Goal: Task Accomplishment & Management: Complete application form

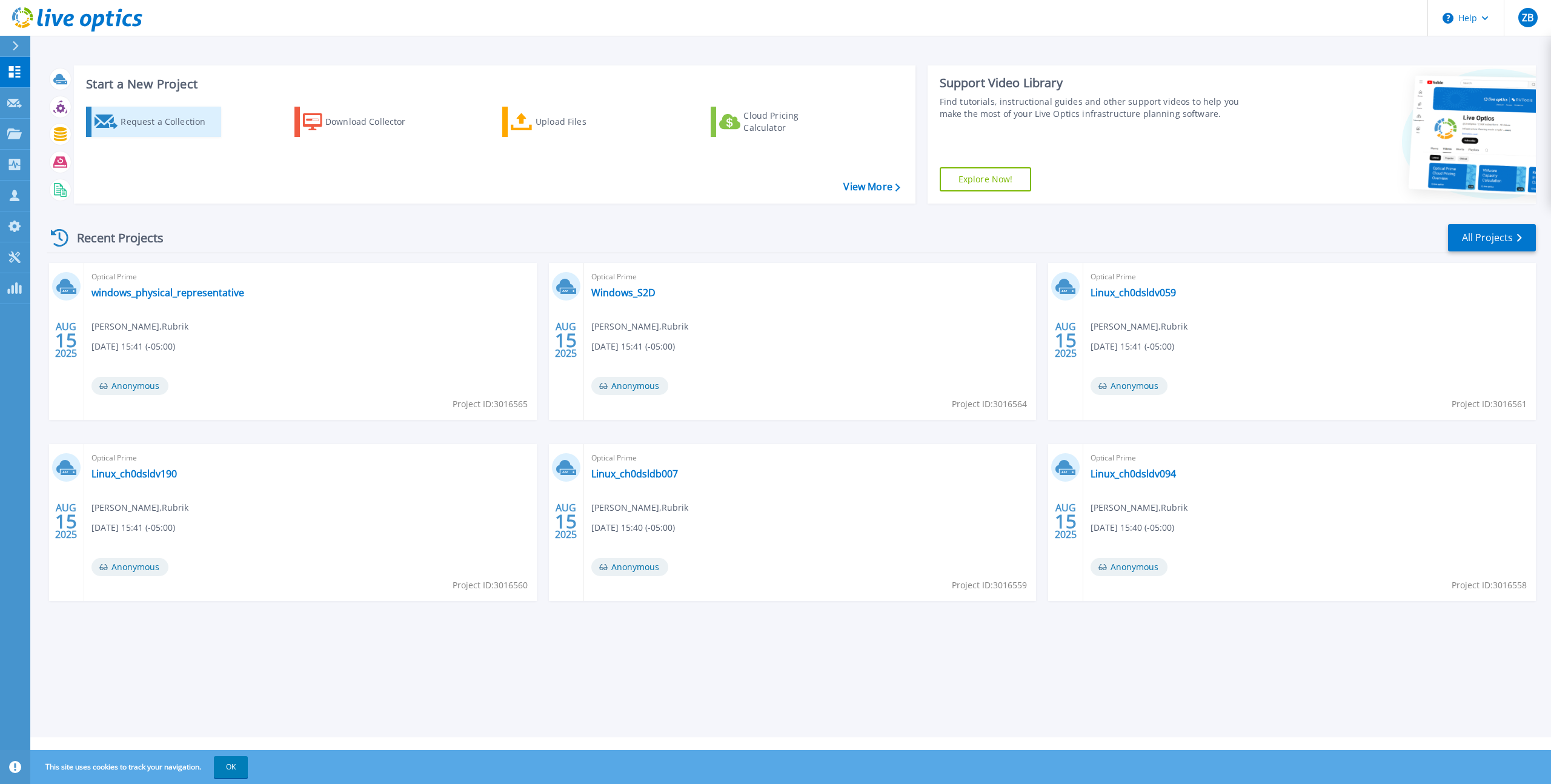
click at [179, 123] on div "Request a Collection" at bounding box center [169, 121] width 97 height 24
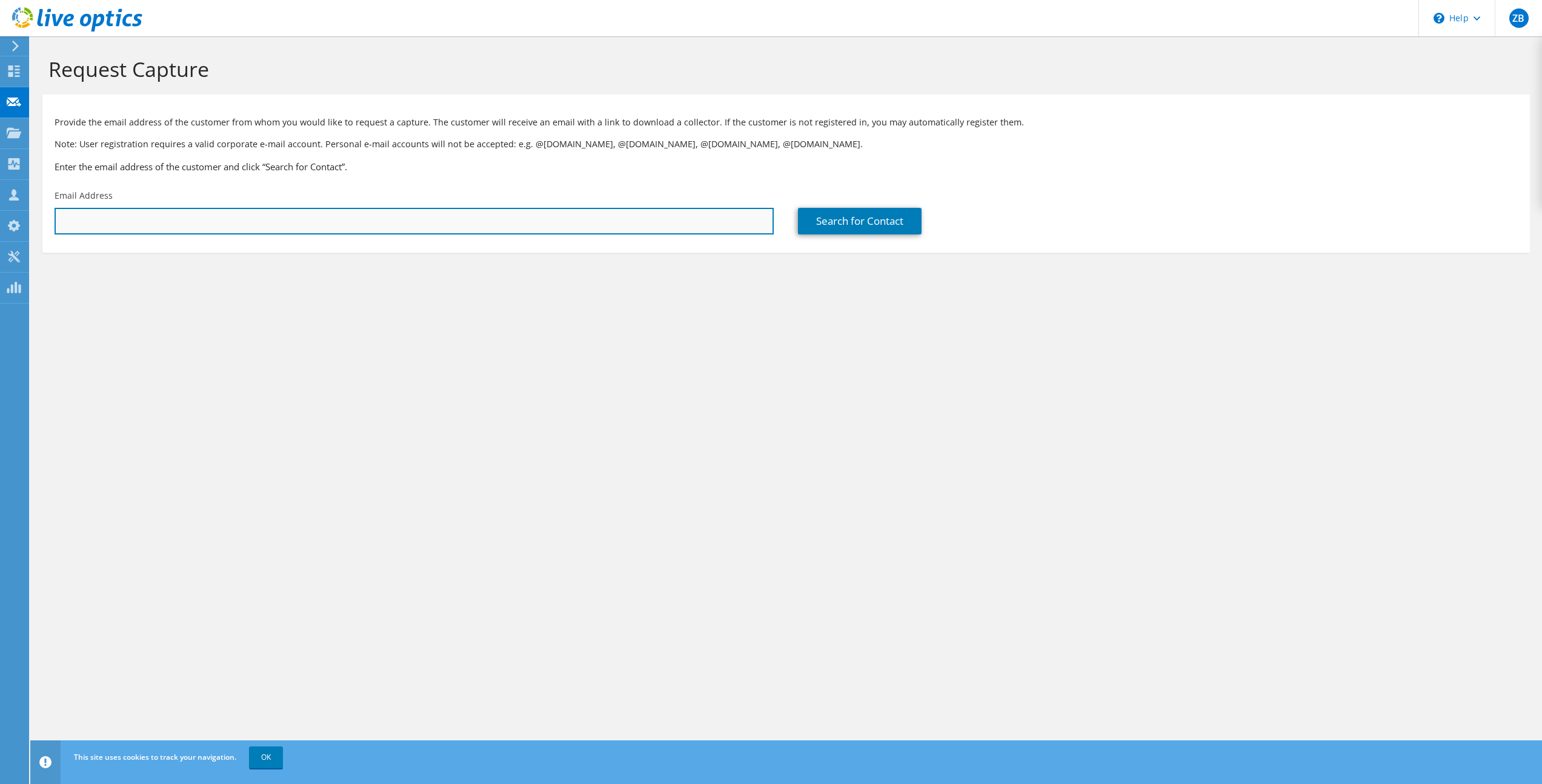
click at [371, 217] on input "text" at bounding box center [414, 221] width 719 height 27
click at [280, 215] on input "text" at bounding box center [414, 221] width 719 height 27
paste input "[EMAIL_ADDRESS][DOMAIN_NAME]"
type input "[EMAIL_ADDRESS][DOMAIN_NAME]"
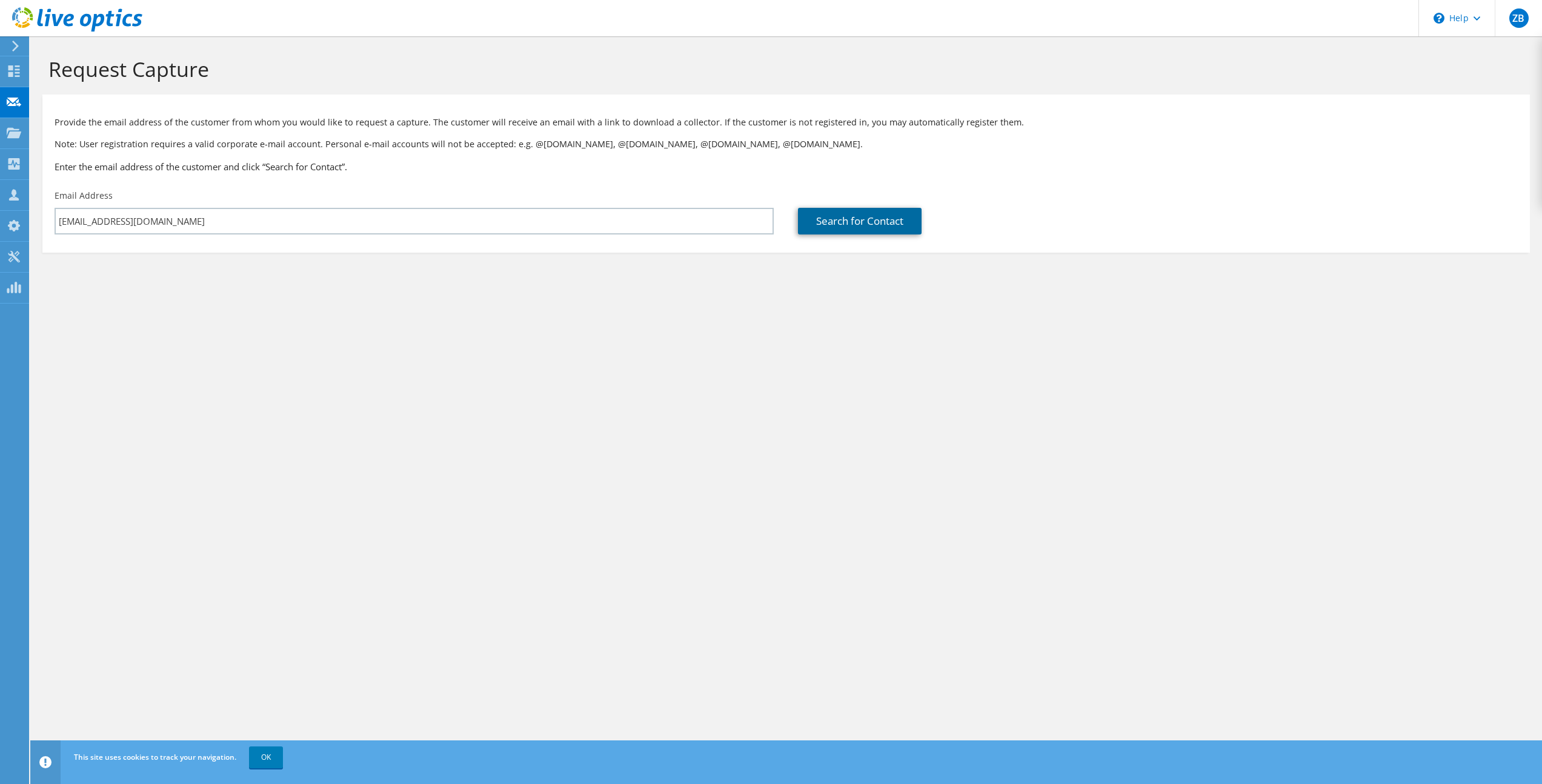
click at [857, 220] on link "Search for Contact" at bounding box center [859, 221] width 123 height 27
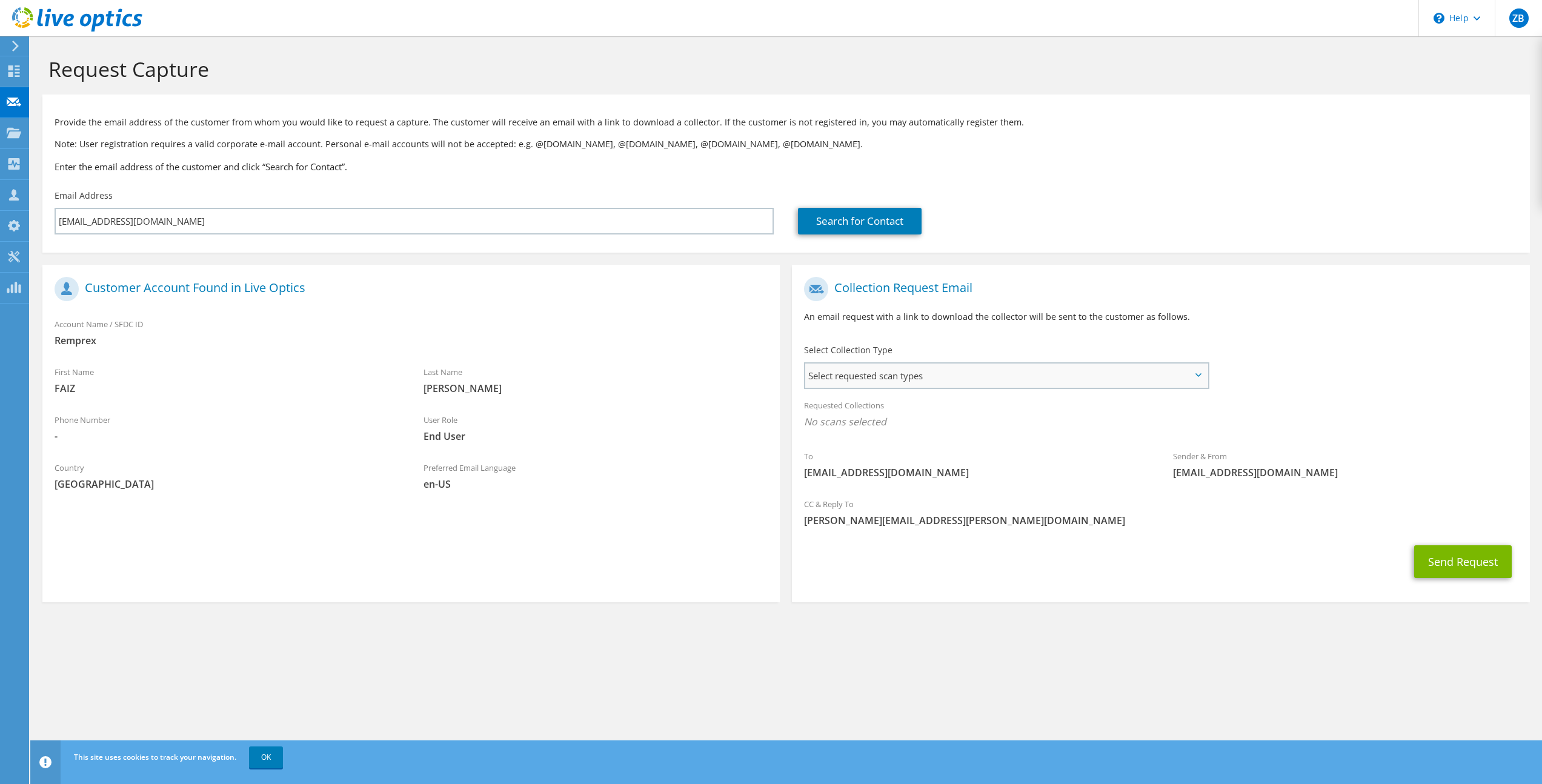
click at [953, 378] on span "Select requested scan types" at bounding box center [1006, 375] width 402 height 24
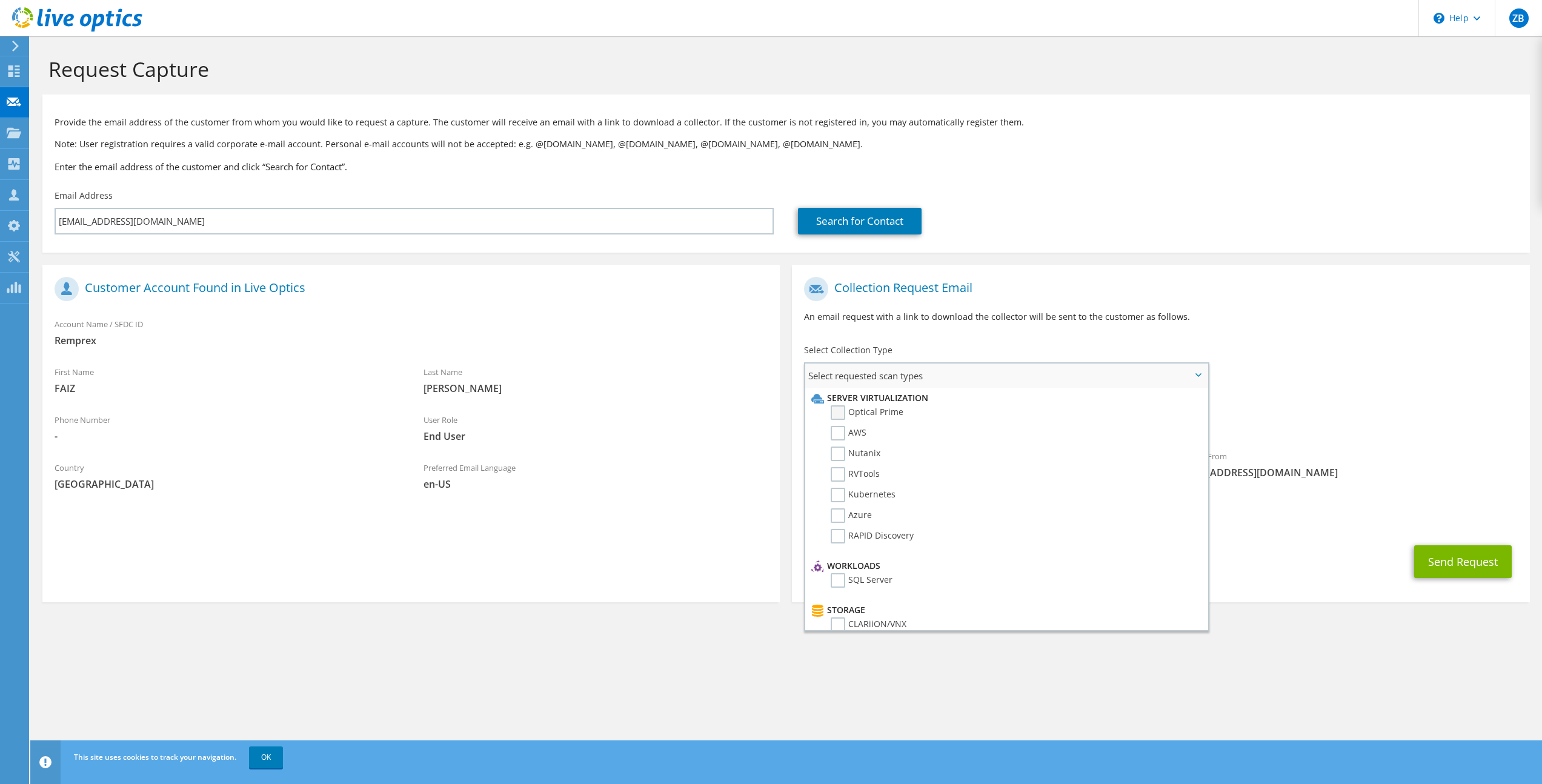
click at [840, 409] on label "Optical Prime" at bounding box center [867, 412] width 73 height 14
click at [0, 0] on input "Optical Prime" at bounding box center [0, 0] width 0 height 0
click at [1279, 630] on section "Request Capture Provide the email address of the customer from whom you would l…" at bounding box center [786, 351] width 1511 height 630
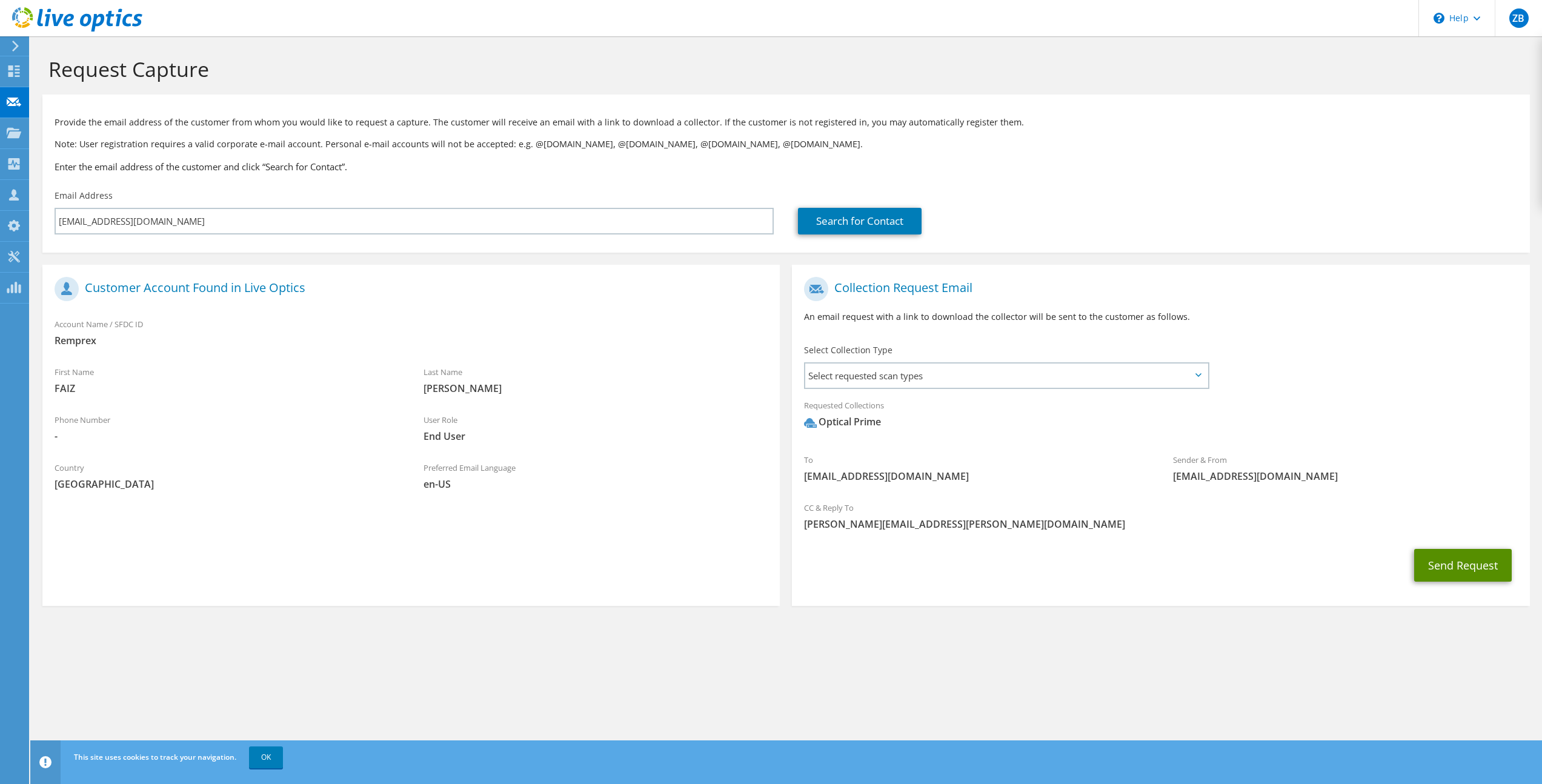
drag, startPoint x: 1480, startPoint y: 565, endPoint x: 1395, endPoint y: 570, distance: 85.1
click at [1480, 565] on button "Send Request" at bounding box center [1462, 565] width 98 height 33
